Goal: Information Seeking & Learning: Learn about a topic

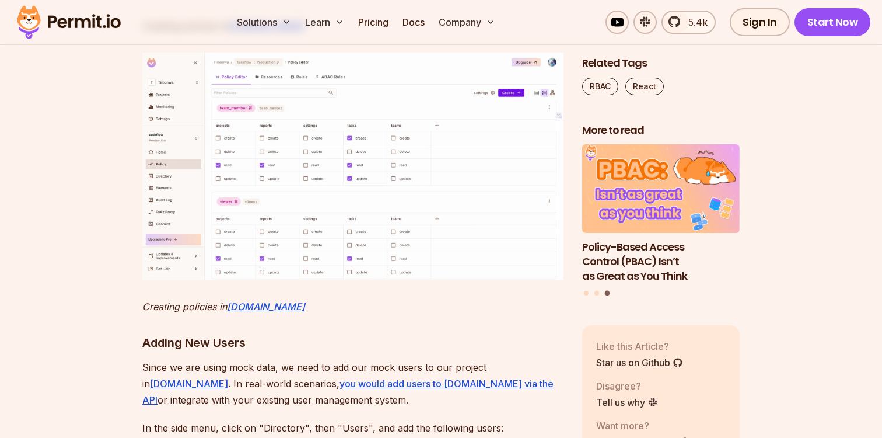
scroll to position [5583, 0]
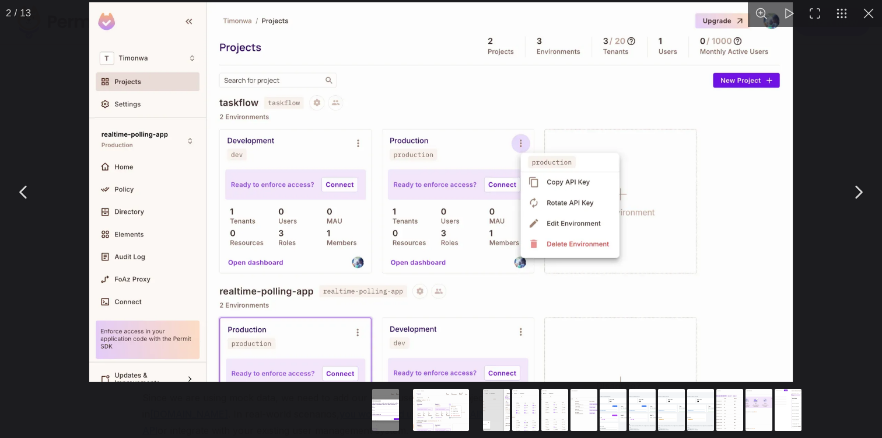
click at [412, 277] on img "You can close this modal content with the ESC key" at bounding box center [441, 191] width 704 height 379
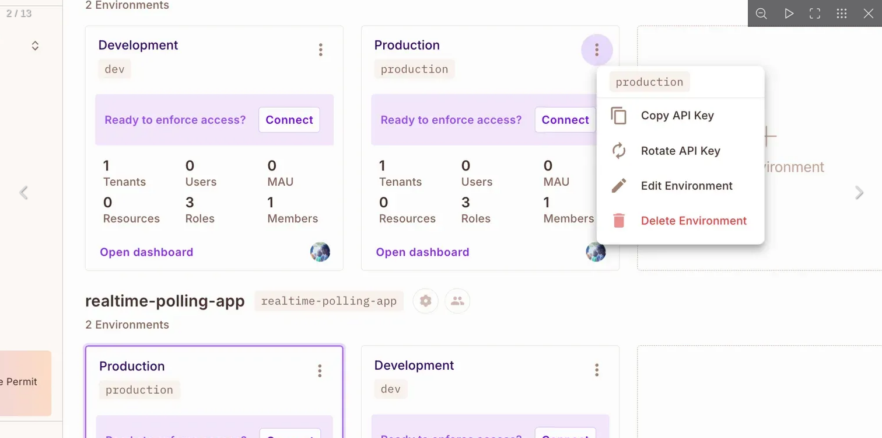
click at [412, 277] on img "You can close this modal content with the ESC key" at bounding box center [461, 132] width 1195 height 644
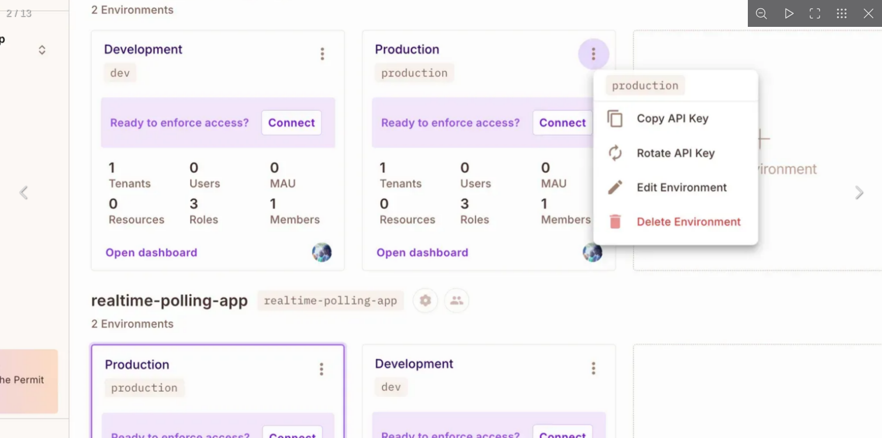
click at [412, 277] on img "You can close this modal content with the ESC key" at bounding box center [461, 135] width 1174 height 633
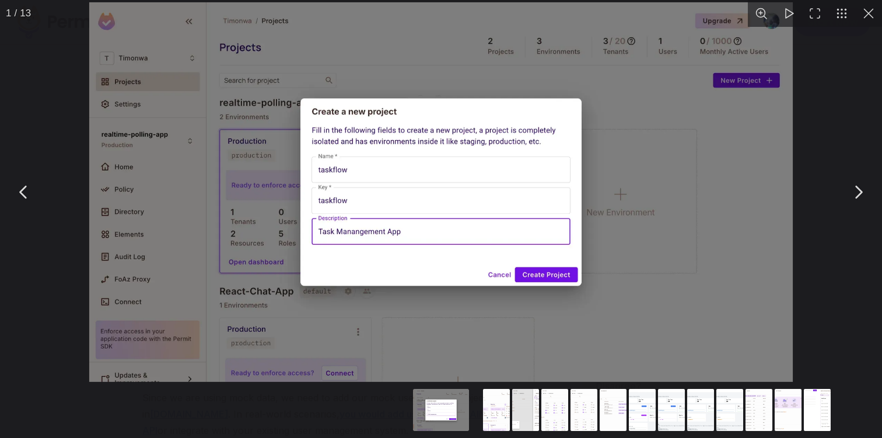
click at [864, 195] on button "You can close this modal content with the ESC key" at bounding box center [858, 191] width 29 height 29
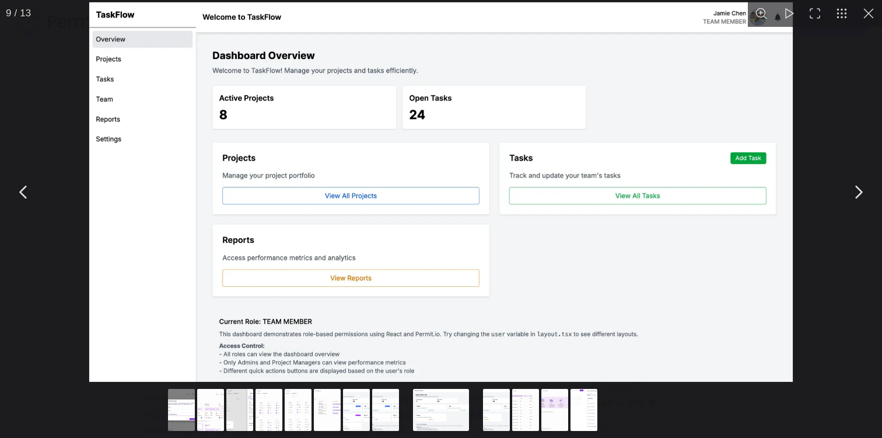
click at [858, 198] on button "You can close this modal content with the ESC key" at bounding box center [858, 191] width 29 height 29
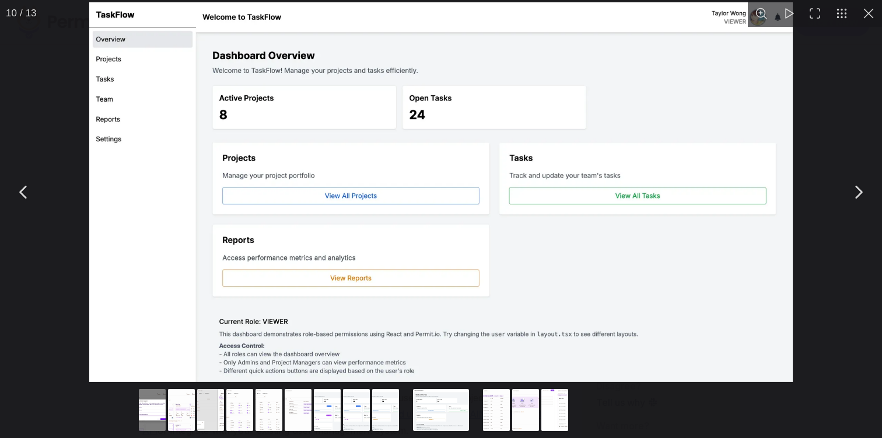
click at [858, 198] on button "You can close this modal content with the ESC key" at bounding box center [858, 191] width 29 height 29
